Goal: Information Seeking & Learning: Learn about a topic

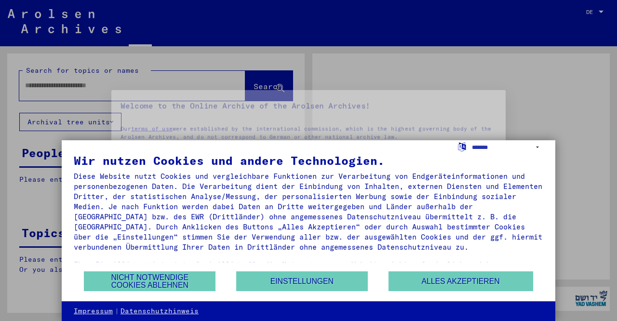
type input "**********"
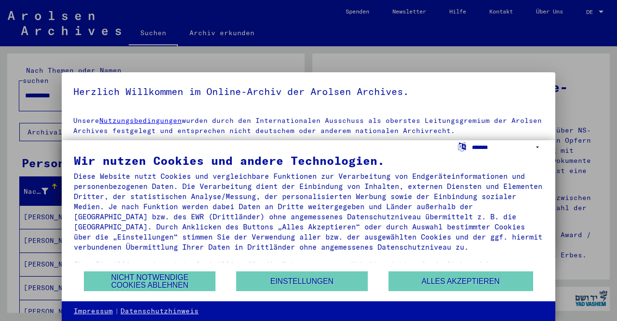
select select "*****"
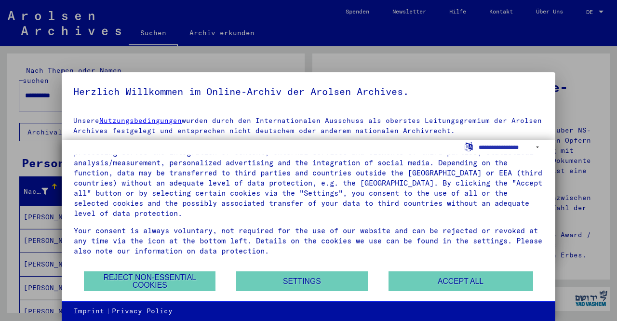
scroll to position [33, 0]
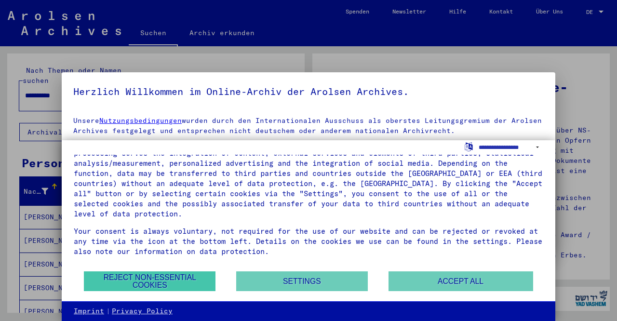
click at [178, 278] on button "Reject non-essential cookies" at bounding box center [150, 281] width 132 height 20
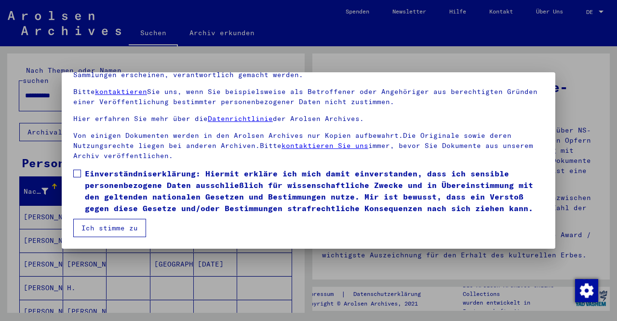
scroll to position [0, 0]
click at [78, 174] on span at bounding box center [77, 174] width 8 height 8
click at [132, 227] on button "Ich stimme zu" at bounding box center [109, 228] width 73 height 18
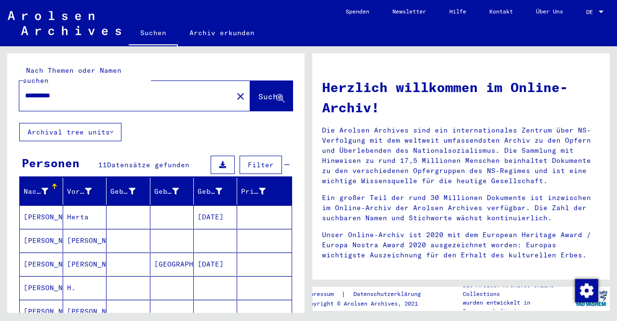
click at [113, 129] on icon at bounding box center [111, 132] width 3 height 7
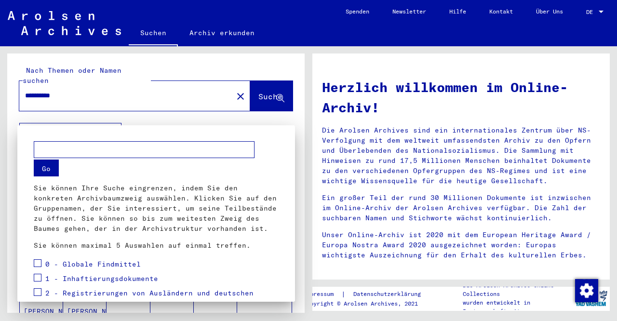
click at [217, 116] on div at bounding box center [308, 160] width 617 height 321
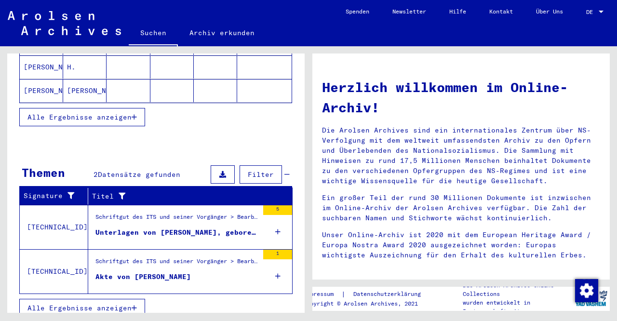
scroll to position [220, 0]
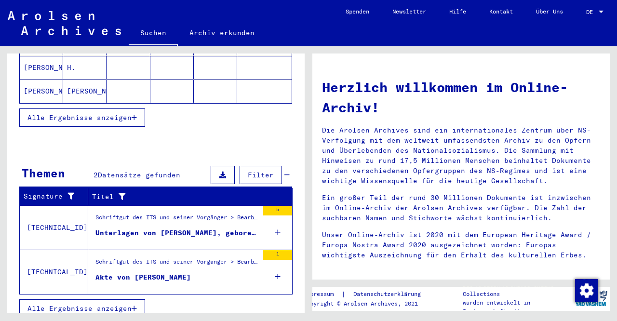
click at [184, 228] on div "Unterlagen von [PERSON_NAME], geboren am [DEMOGRAPHIC_DATA] und von weiteren Pe…" at bounding box center [176, 233] width 163 height 10
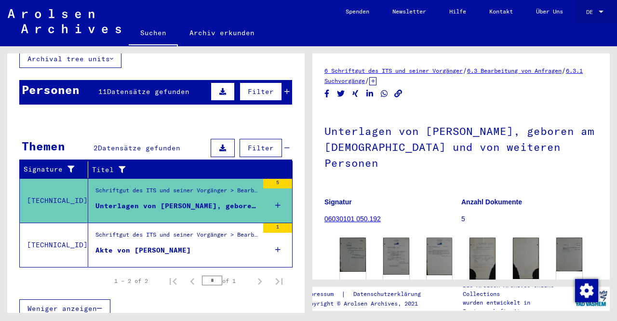
click at [601, 12] on div at bounding box center [601, 12] width 5 height 2
click at [584, 17] on span "English" at bounding box center [577, 16] width 24 height 7
type input "*******"
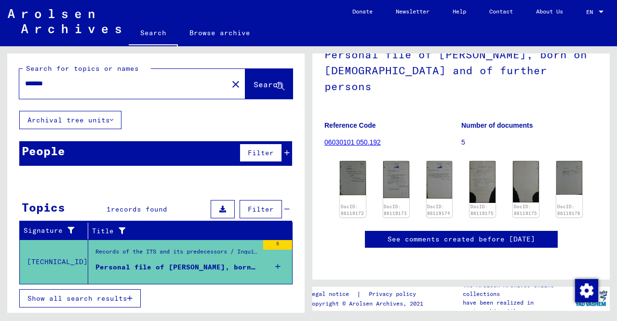
scroll to position [88, 0]
click at [349, 160] on img at bounding box center [352, 178] width 27 height 36
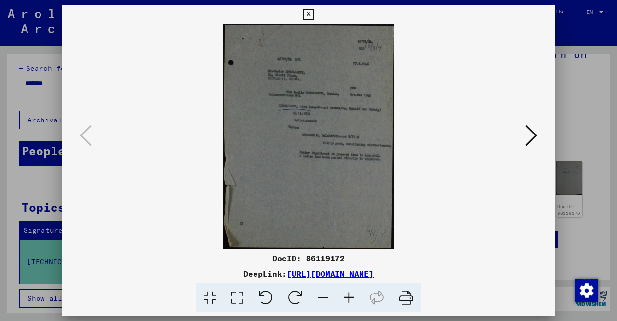
scroll to position [0, 0]
click at [536, 129] on icon at bounding box center [531, 135] width 12 height 23
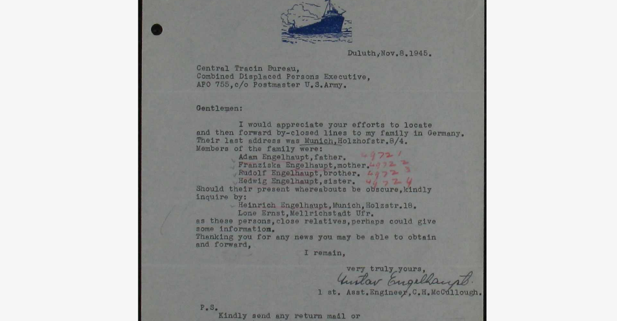
click at [208, 86] on img at bounding box center [308, 136] width 428 height 225
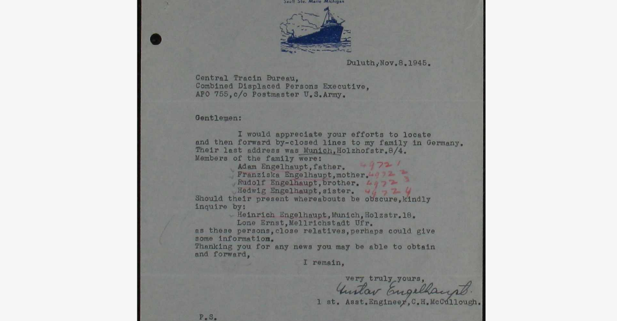
click at [123, 122] on img at bounding box center [308, 136] width 428 height 225
click at [127, 127] on img at bounding box center [308, 136] width 428 height 225
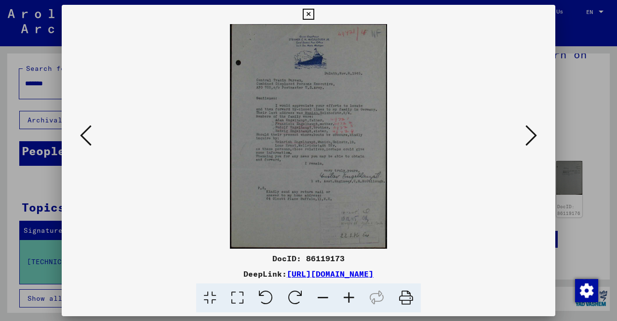
click at [529, 135] on icon at bounding box center [531, 135] width 12 height 23
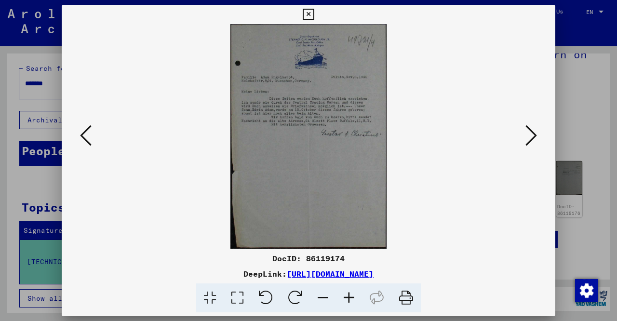
click at [326, 130] on img at bounding box center [308, 136] width 428 height 225
click at [337, 155] on img at bounding box center [308, 136] width 428 height 225
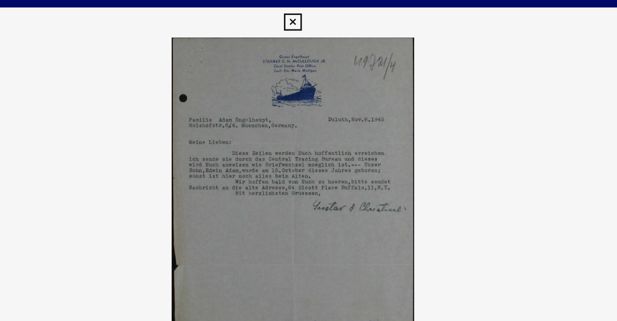
click at [94, 94] on img at bounding box center [308, 136] width 428 height 225
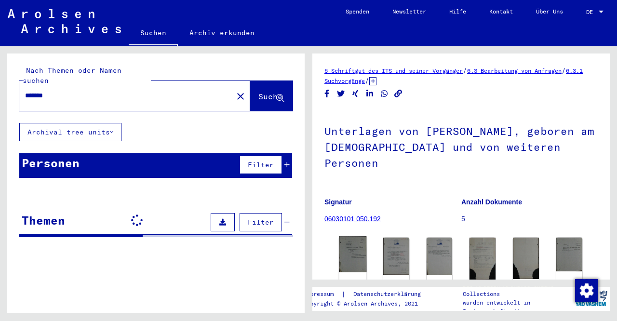
click at [351, 245] on img at bounding box center [352, 254] width 27 height 36
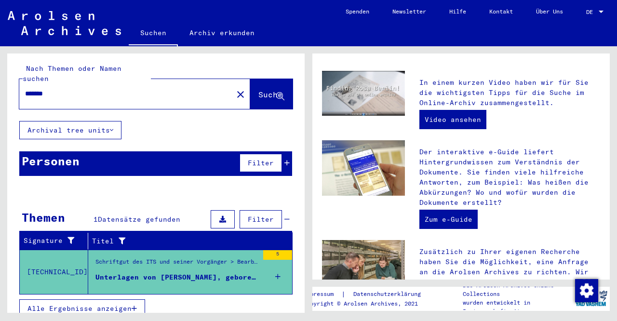
scroll to position [216, 0]
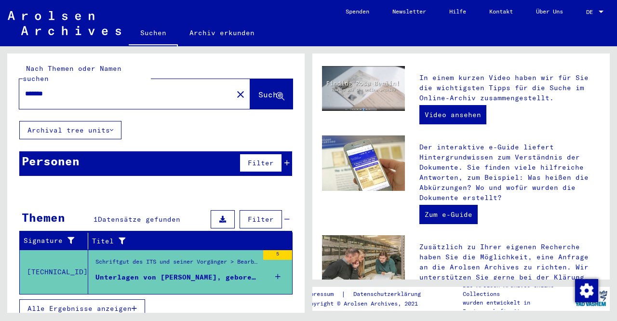
click at [209, 272] on div "Unterlagen von [PERSON_NAME], geboren am [DEMOGRAPHIC_DATA] und von weiteren Pe…" at bounding box center [176, 277] width 163 height 10
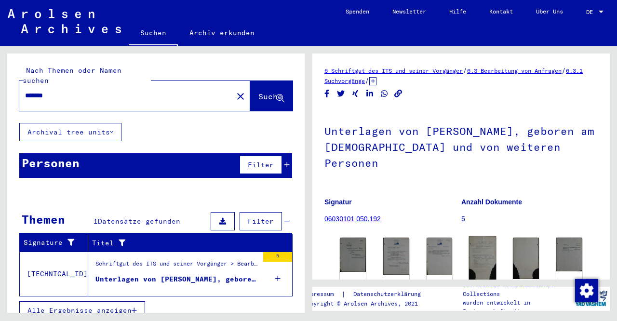
click at [476, 236] on img at bounding box center [482, 258] width 27 height 44
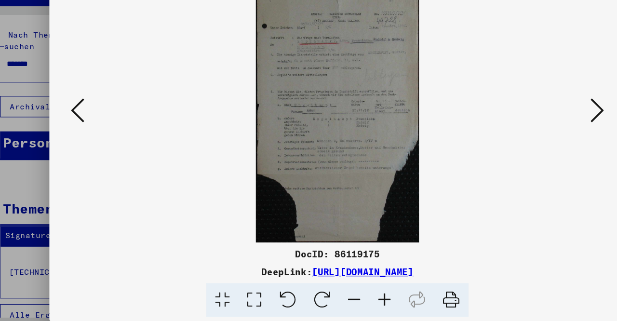
drag, startPoint x: 165, startPoint y: 230, endPoint x: 421, endPoint y: 238, distance: 255.5
click at [421, 268] on div "DeepLink: [URL][DOMAIN_NAME]" at bounding box center [309, 274] width 494 height 12
copy div "[URL][DOMAIN_NAME]"
click at [80, 124] on icon at bounding box center [86, 135] width 12 height 23
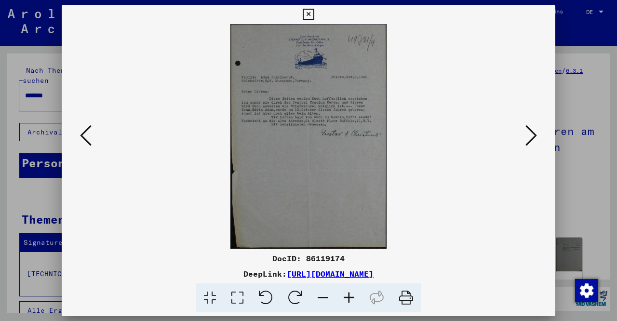
click at [82, 137] on icon at bounding box center [86, 135] width 12 height 23
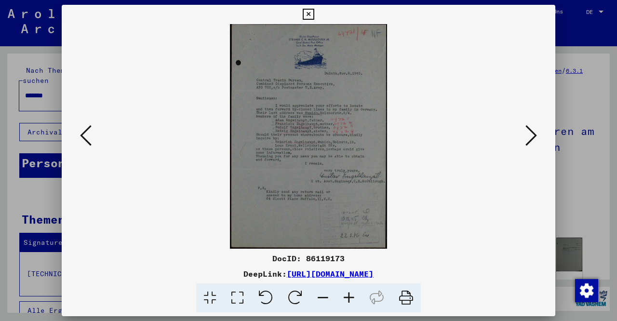
click at [91, 134] on icon at bounding box center [86, 135] width 12 height 23
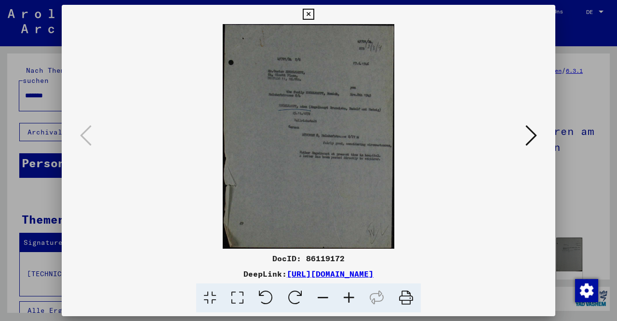
click at [331, 104] on img at bounding box center [308, 136] width 428 height 225
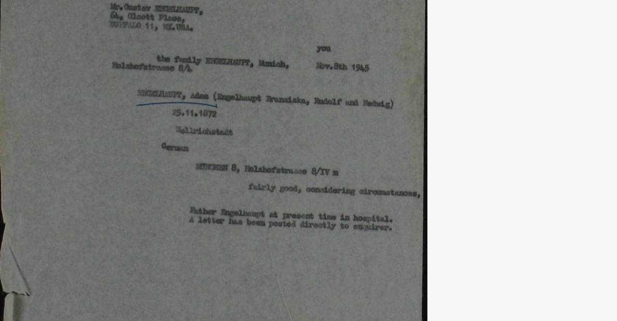
click at [182, 62] on img at bounding box center [308, 136] width 428 height 225
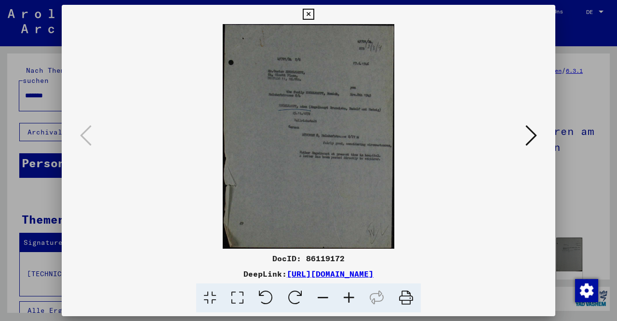
click at [535, 135] on icon at bounding box center [531, 135] width 12 height 23
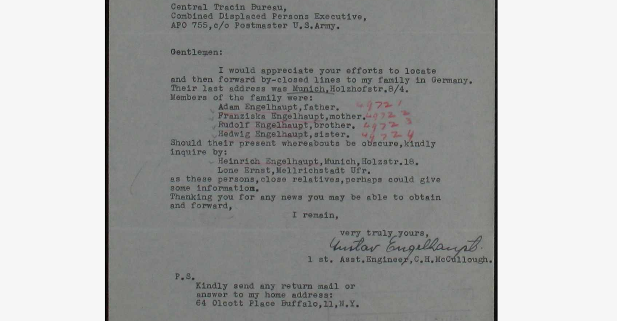
click at [231, 67] on img at bounding box center [308, 136] width 428 height 225
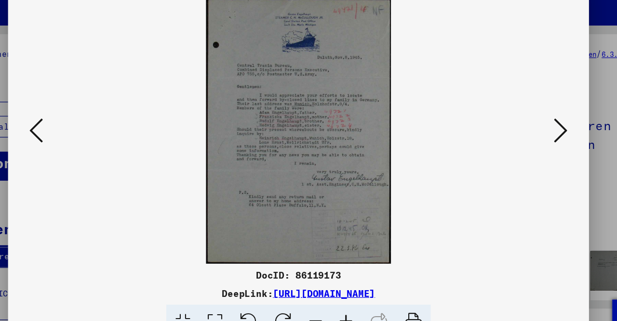
click at [525, 124] on icon at bounding box center [531, 135] width 12 height 23
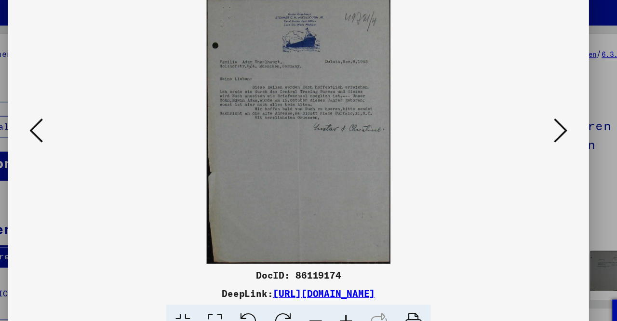
click at [525, 124] on icon at bounding box center [531, 135] width 12 height 23
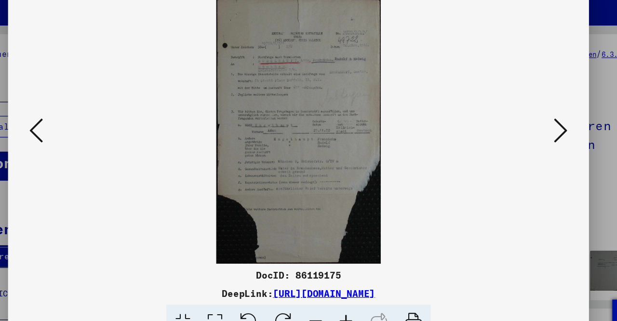
click at [525, 124] on icon at bounding box center [531, 135] width 12 height 23
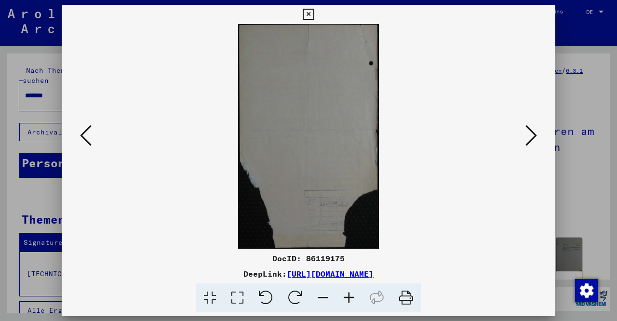
click at [530, 138] on icon at bounding box center [531, 135] width 12 height 23
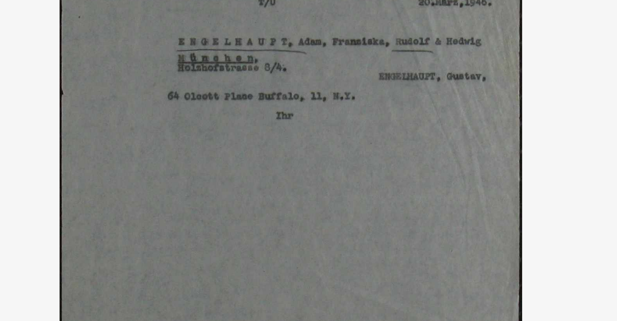
drag, startPoint x: 134, startPoint y: 44, endPoint x: 124, endPoint y: 61, distance: 19.3
click at [124, 61] on img at bounding box center [308, 136] width 428 height 225
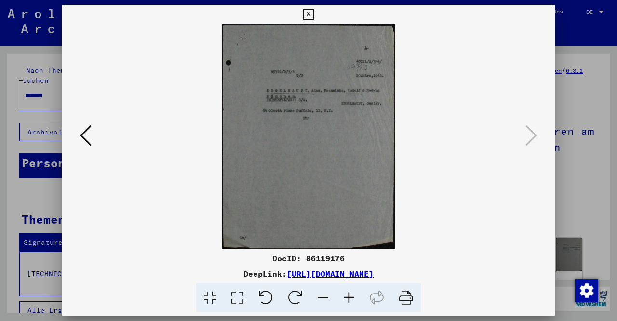
click at [87, 139] on icon at bounding box center [86, 135] width 12 height 23
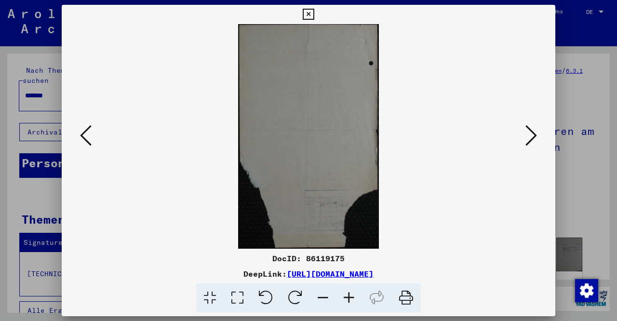
click at [87, 139] on icon at bounding box center [86, 135] width 12 height 23
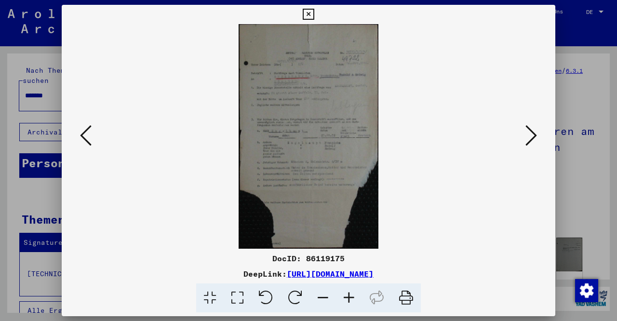
click at [87, 139] on icon at bounding box center [86, 135] width 12 height 23
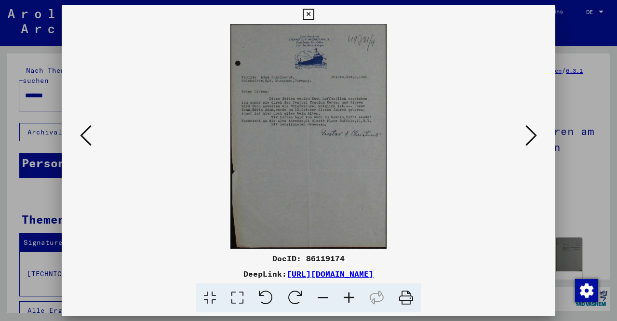
click at [87, 139] on icon at bounding box center [86, 135] width 12 height 23
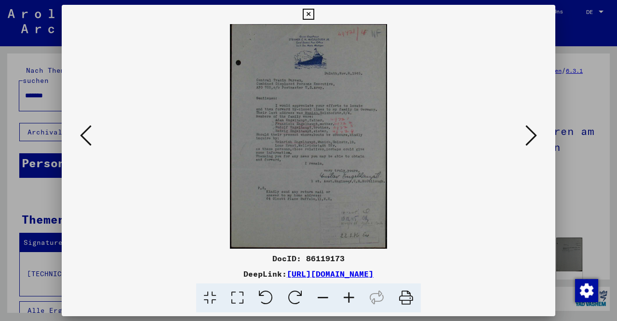
click at [87, 139] on icon at bounding box center [86, 135] width 12 height 23
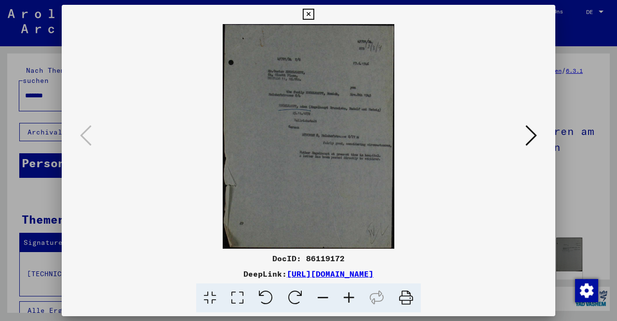
click at [534, 134] on icon at bounding box center [531, 135] width 12 height 23
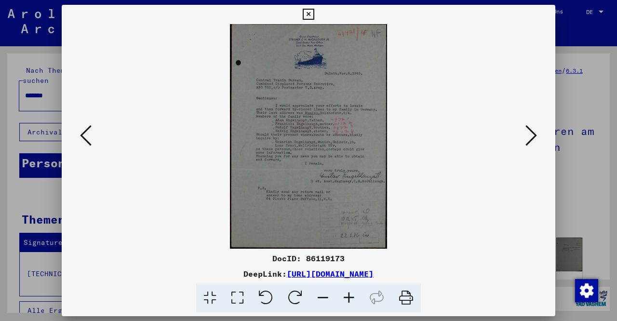
click at [527, 138] on icon at bounding box center [531, 135] width 12 height 23
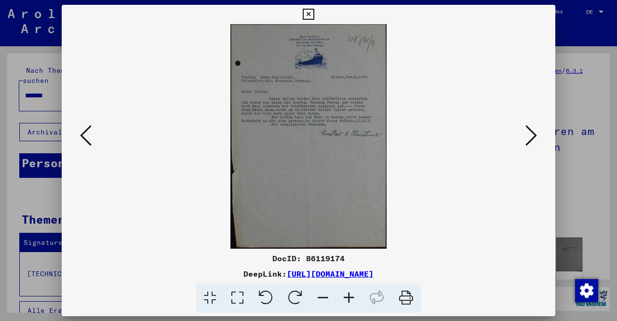
click at [593, 95] on div at bounding box center [308, 160] width 617 height 321
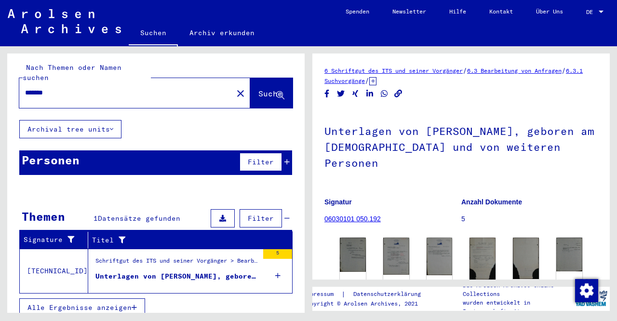
scroll to position [2, 0]
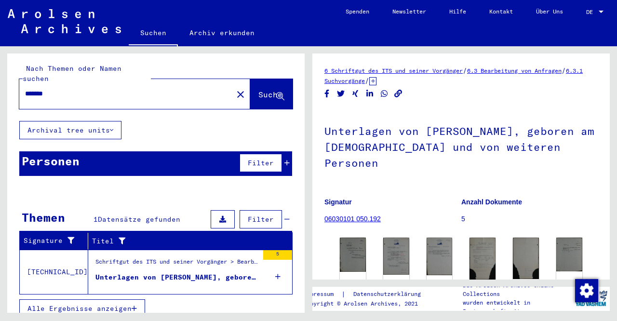
click at [159, 272] on div "Unterlagen von [PERSON_NAME], geboren am [DEMOGRAPHIC_DATA] und von weiteren Pe…" at bounding box center [176, 277] width 163 height 10
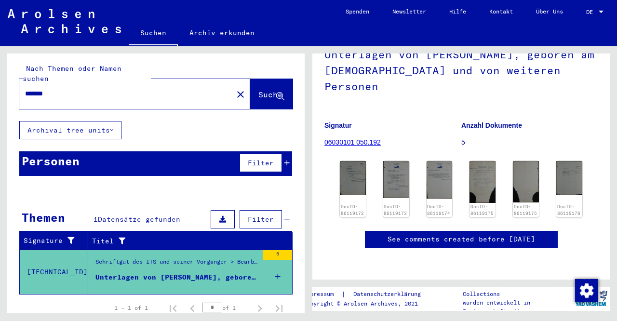
scroll to position [124, 0]
click at [437, 234] on link "See comments created before [DATE]" at bounding box center [461, 239] width 147 height 10
click at [218, 257] on div "Schriftgut des ITS und seiner Vorgänger > Bearbeitung von Anfragen > Suchvorgän…" at bounding box center [176, 263] width 163 height 13
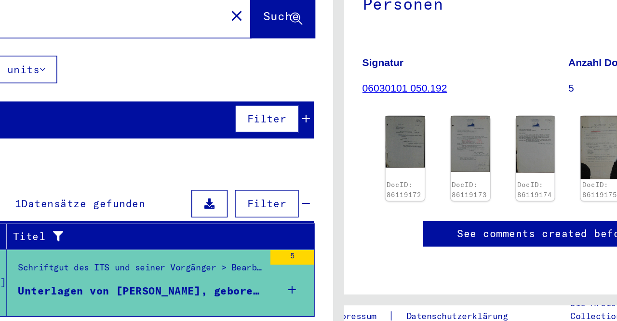
click at [219, 216] on icon at bounding box center [222, 219] width 7 height 7
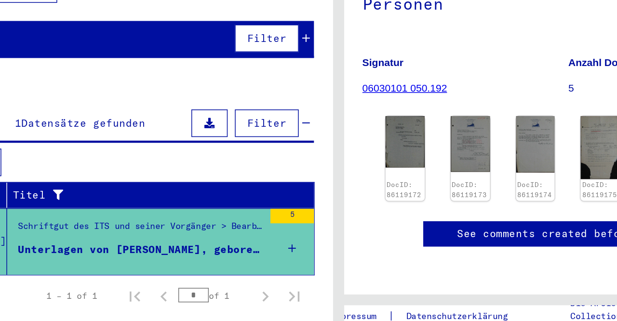
scroll to position [55, 0]
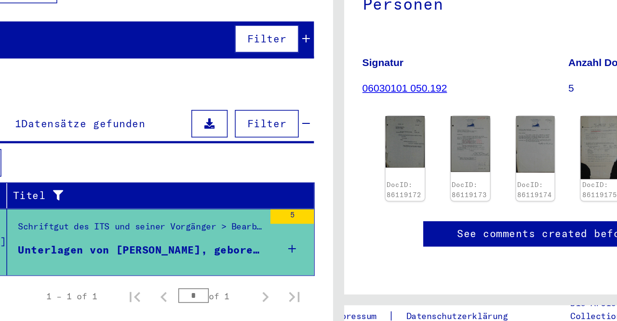
click at [248, 162] on span "Filter" at bounding box center [261, 166] width 26 height 9
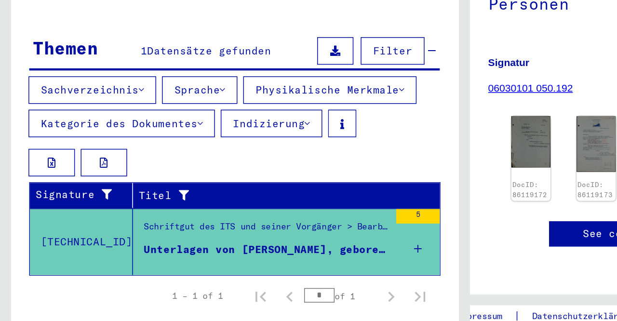
scroll to position [103, 0]
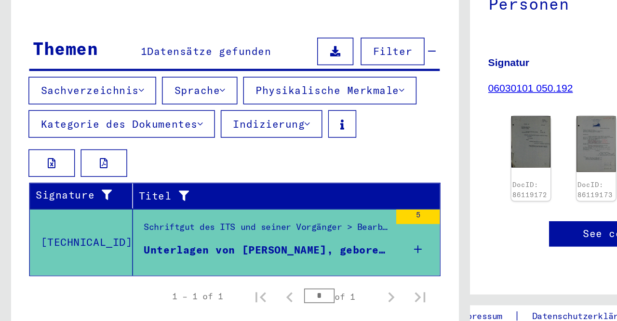
click at [238, 230] on div "Schriftgut des ITS und seiner Vorgänger > Bearbeitung von Anfragen > Suchvorgän…" at bounding box center [176, 236] width 163 height 13
click at [255, 230] on div "Schriftgut des ITS und seiner Vorgänger > Bearbeitung von Anfragen > Suchvorgän…" at bounding box center [176, 236] width 163 height 13
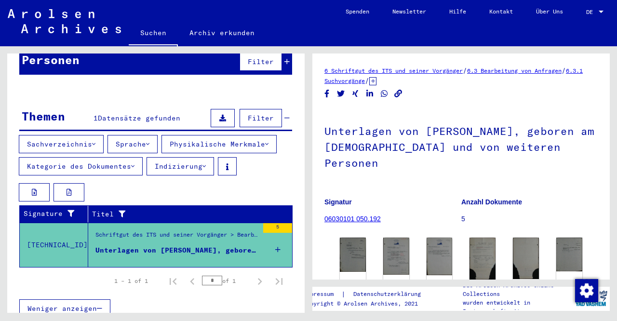
scroll to position [0, 0]
